Goal: Information Seeking & Learning: Find specific fact

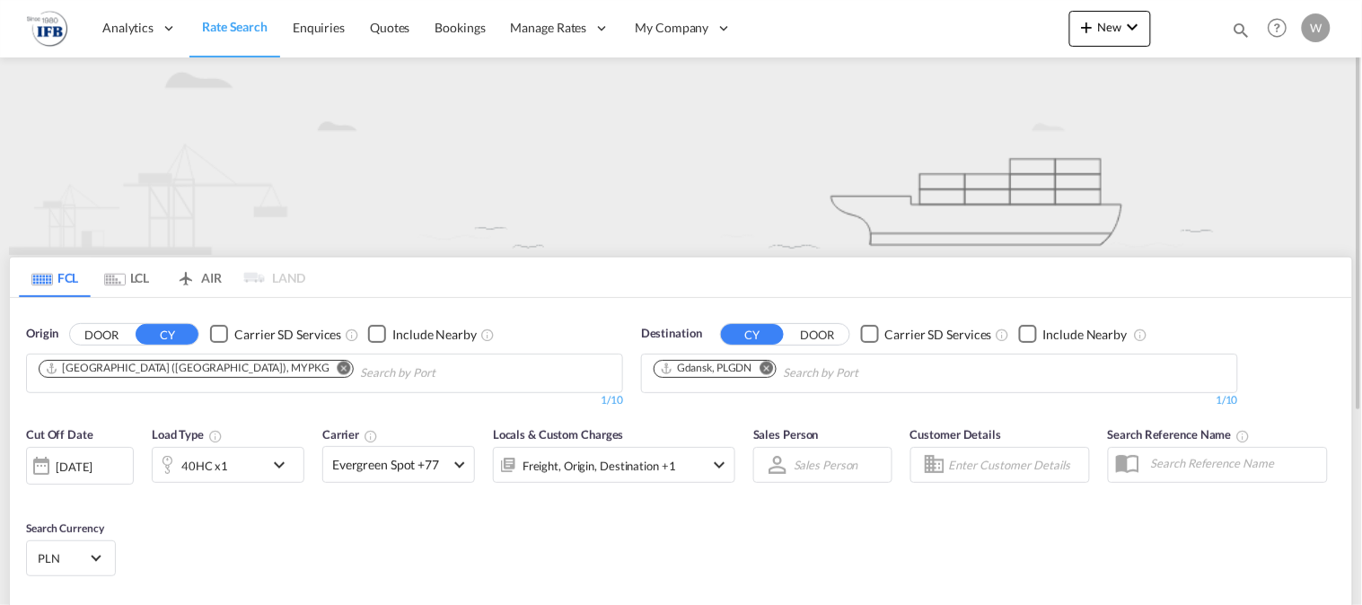
click at [338, 368] on md-icon "Remove" at bounding box center [344, 367] width 13 height 13
click at [121, 368] on input "Chips input." at bounding box center [124, 373] width 171 height 29
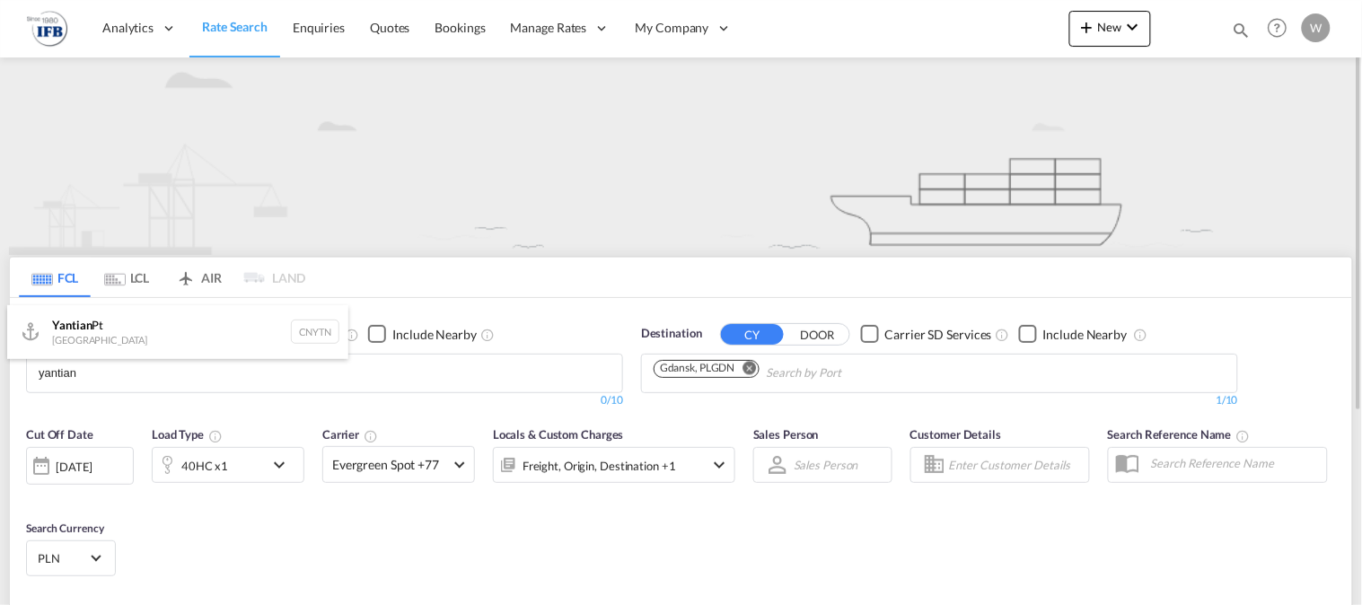
type input "yantian"
click at [101, 321] on div "Yantian Pt China CNYTN" at bounding box center [177, 332] width 341 height 54
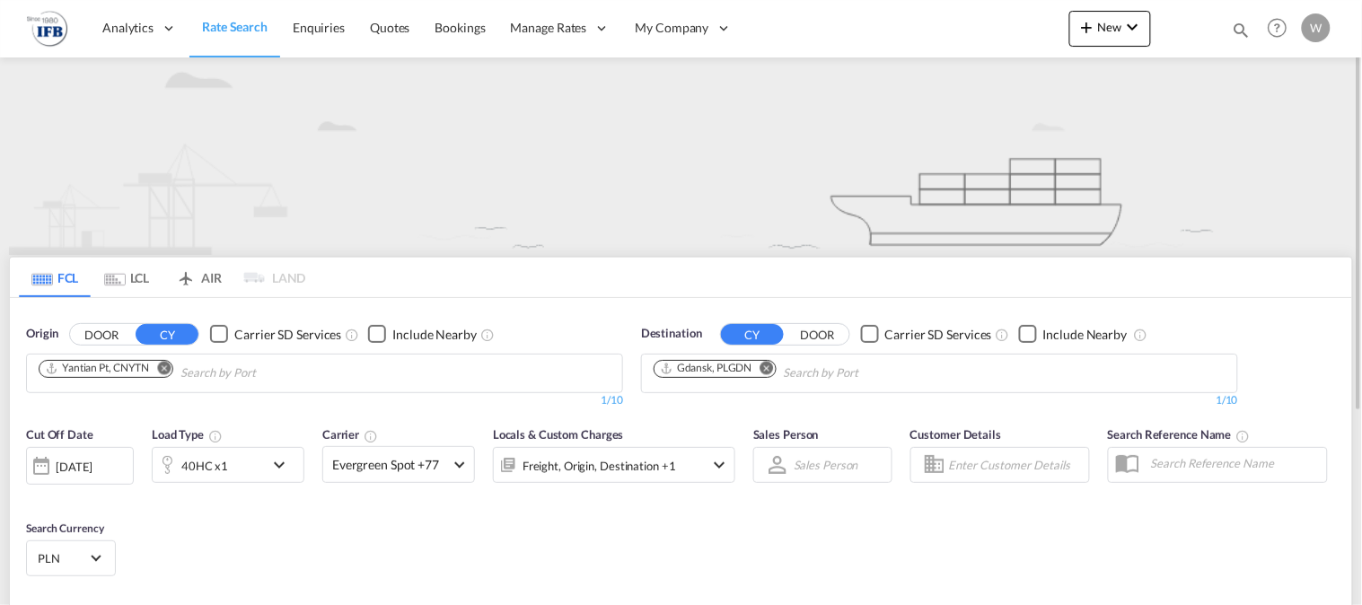
click at [76, 454] on div "[DATE]" at bounding box center [80, 466] width 108 height 38
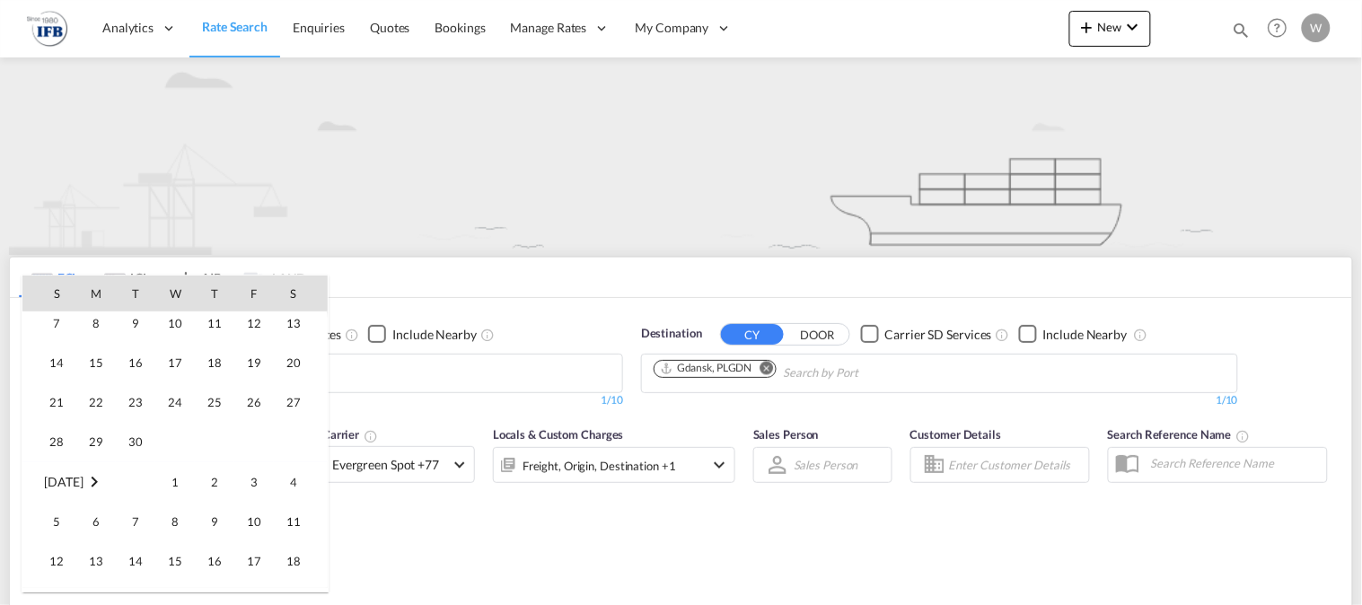
scroll to position [1013, 0]
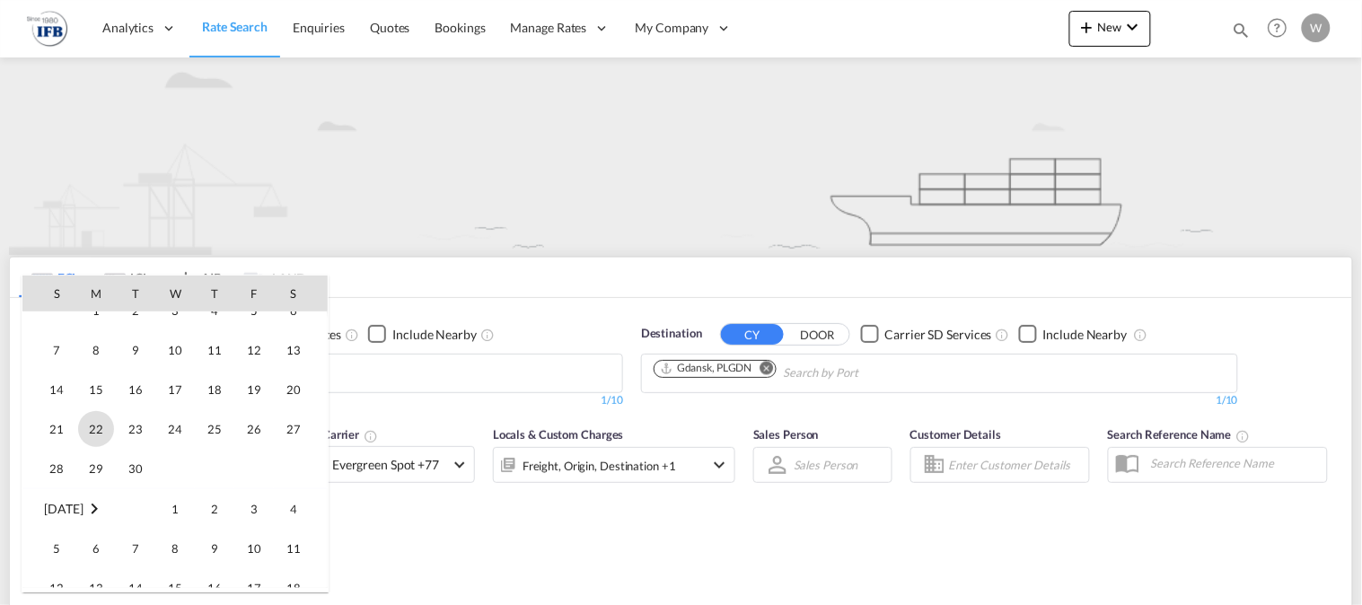
click at [105, 436] on span "22" at bounding box center [96, 429] width 36 height 36
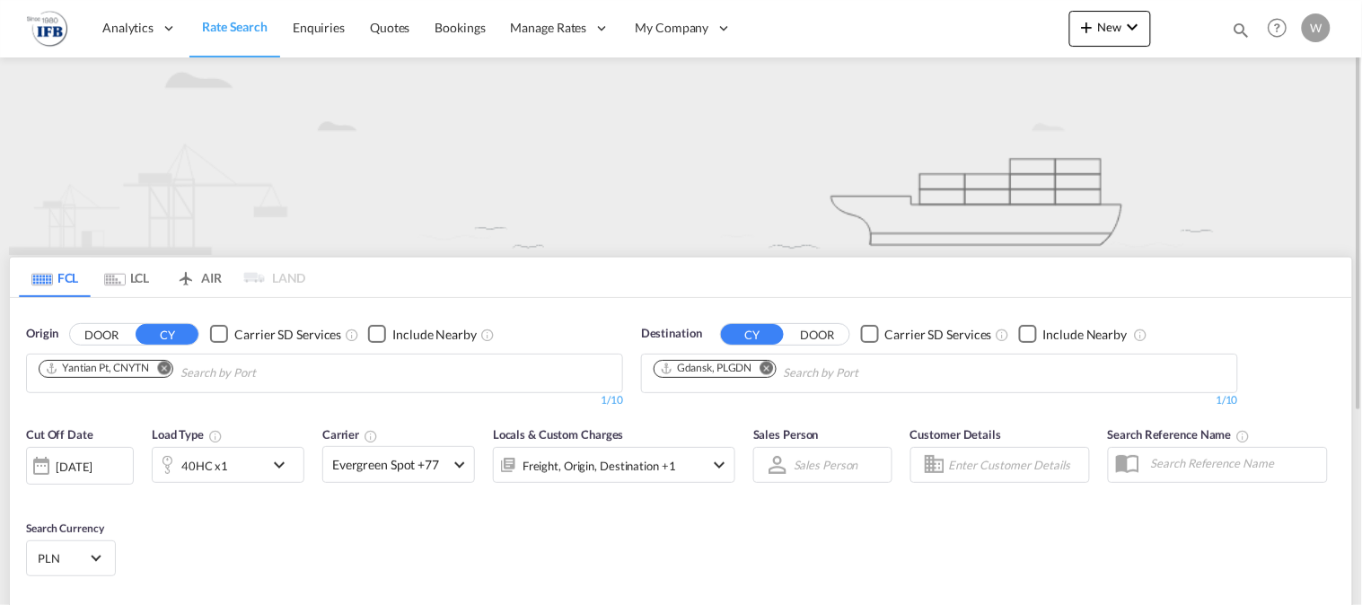
click at [1075, 545] on div "Cut Off Date [DATE] [DATE] Load Type 40HC x1 Carrier Evergreen Spot +77 Online …" at bounding box center [681, 504] width 1342 height 175
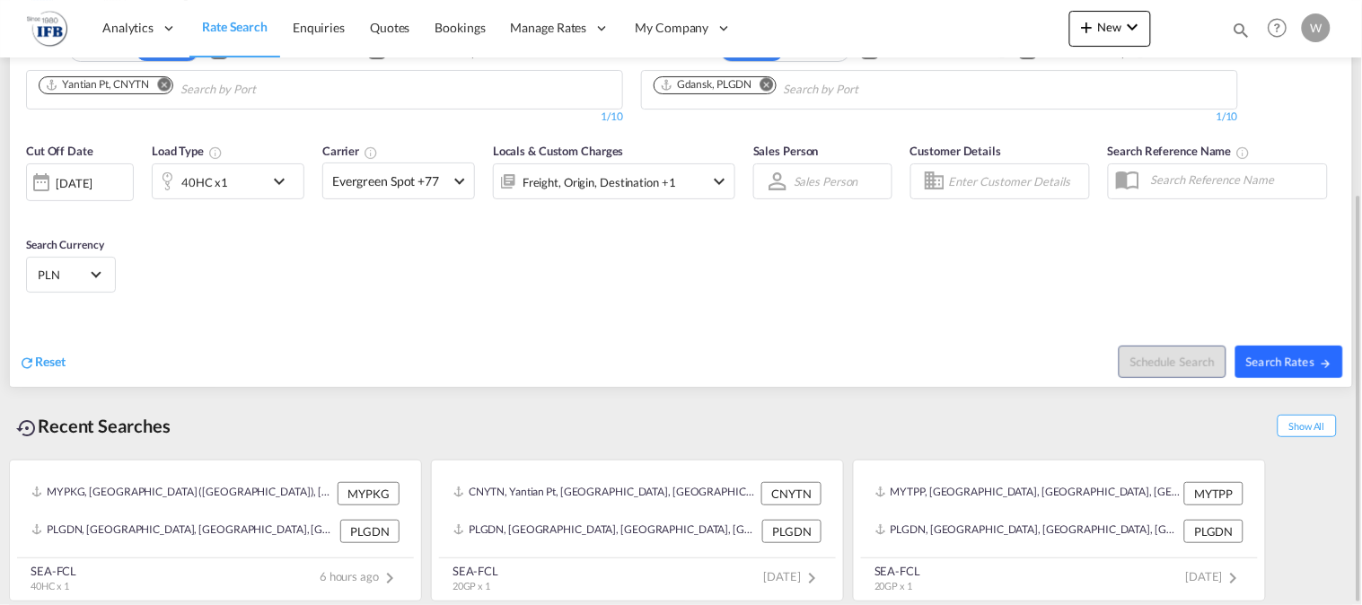
click at [1325, 361] on md-icon "icon-arrow-right" at bounding box center [1326, 363] width 13 height 13
type input "CNYTN to PLGDN / [DATE]"
